Goal: Contribute content: Contribute content

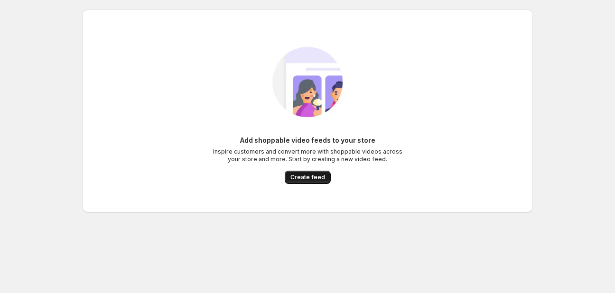
click at [320, 182] on button "Create feed" at bounding box center [308, 177] width 46 height 13
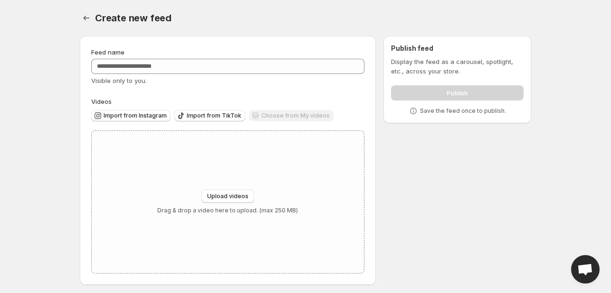
scroll to position [4, 0]
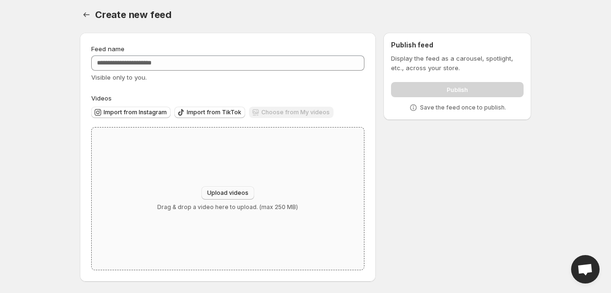
click at [228, 192] on span "Upload videos" at bounding box center [227, 193] width 41 height 8
type input "**********"
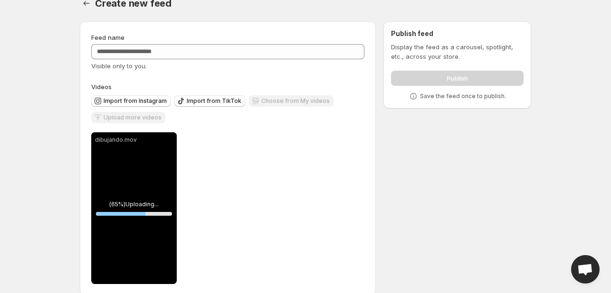
scroll to position [29, 0]
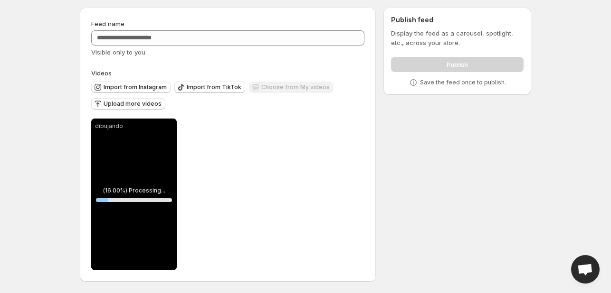
click at [235, 122] on div "dibujando ( 16.00 %) Processing... 16 % Save Cancel Video title ********* File …" at bounding box center [227, 195] width 273 height 152
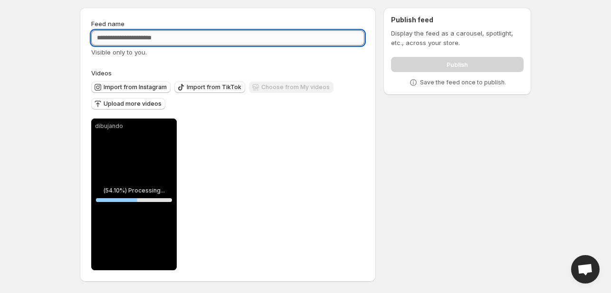
click at [210, 33] on input "Feed name" at bounding box center [227, 37] width 273 height 15
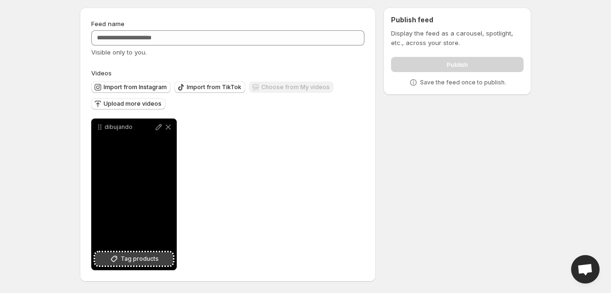
click at [142, 263] on span "Tag products" at bounding box center [140, 258] width 38 height 9
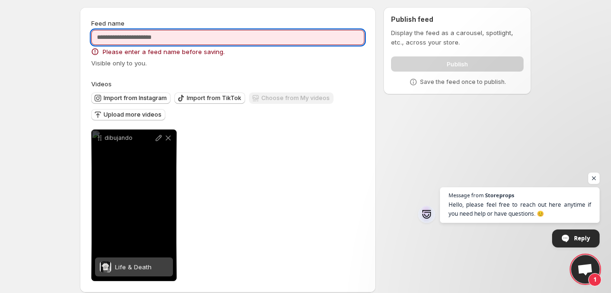
click at [198, 41] on input "Feed name" at bounding box center [227, 37] width 273 height 15
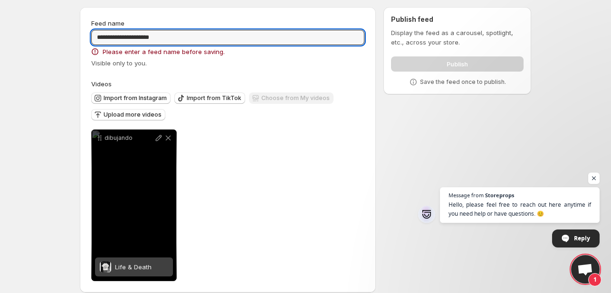
type input "**********"
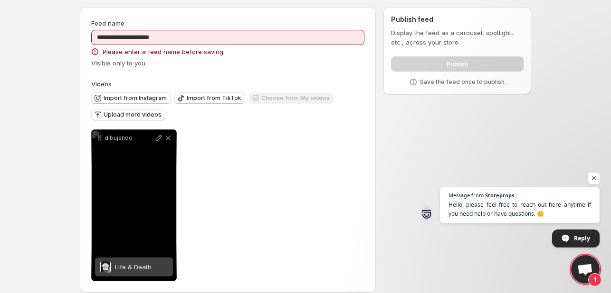
scroll to position [0, 0]
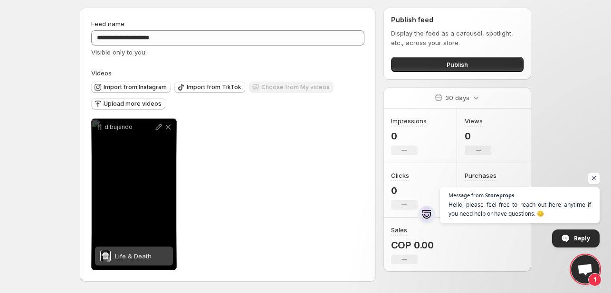
scroll to position [29, 0]
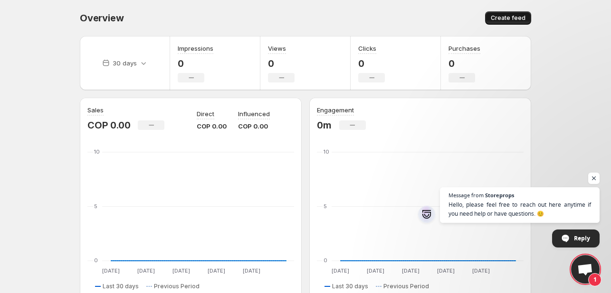
click at [516, 19] on span "Create feed" at bounding box center [507, 18] width 35 height 8
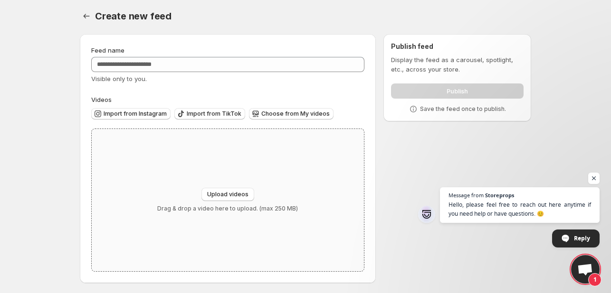
scroll to position [4, 0]
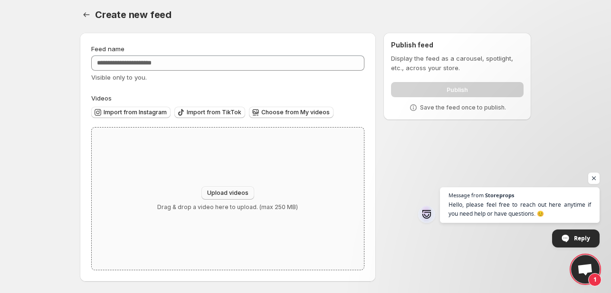
click at [249, 189] on button "Upload videos" at bounding box center [227, 193] width 53 height 13
type input "**********"
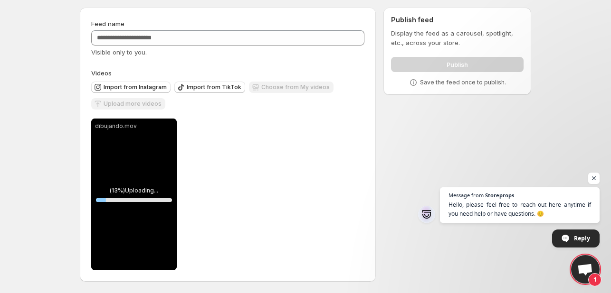
scroll to position [29, 0]
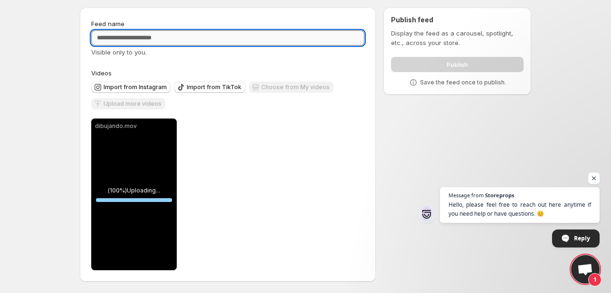
click at [148, 38] on input "Feed name" at bounding box center [227, 37] width 273 height 15
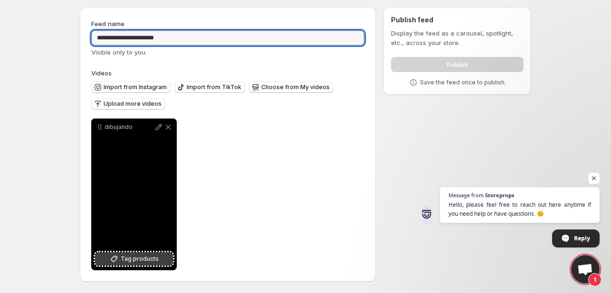
type input "**********"
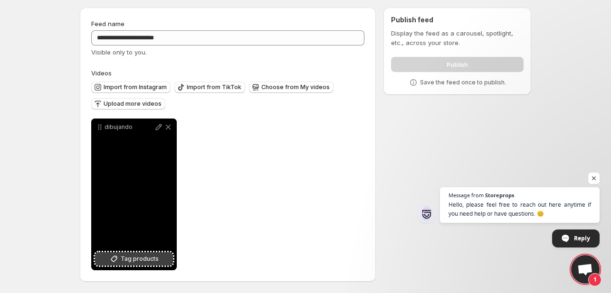
click at [150, 261] on span "Tag products" at bounding box center [140, 258] width 38 height 9
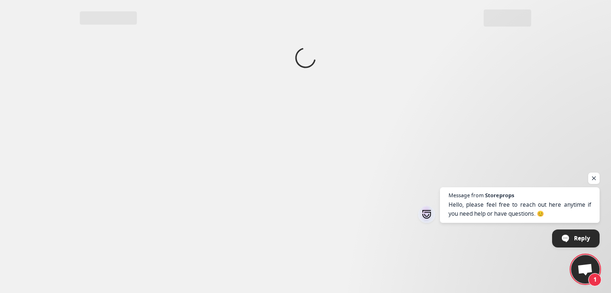
scroll to position [0, 0]
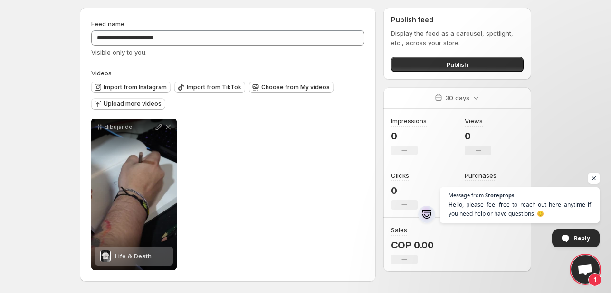
scroll to position [29, 0]
click at [455, 65] on span "Publish" at bounding box center [456, 64] width 21 height 9
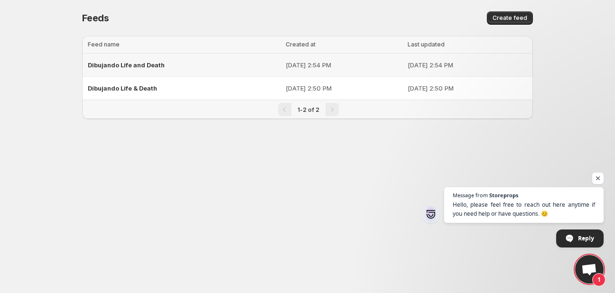
click at [419, 60] on p "[DATE] 2:54 PM" at bounding box center [468, 64] width 120 height 9
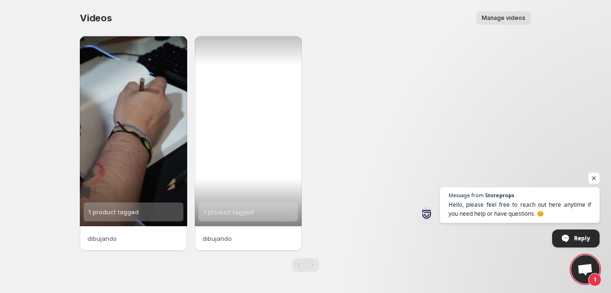
click at [273, 225] on div "1 product tagged" at bounding box center [248, 131] width 107 height 190
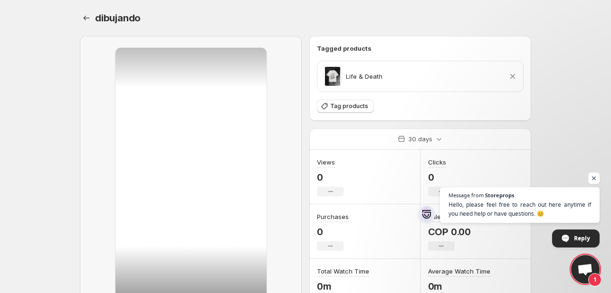
click at [459, 78] on div "Life & Death Remove product" at bounding box center [420, 76] width 194 height 19
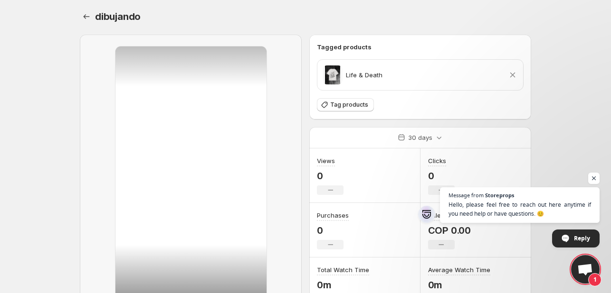
scroll to position [90, 0]
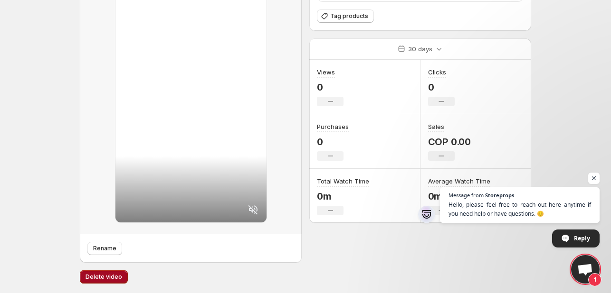
click at [102, 281] on span "Delete video" at bounding box center [103, 277] width 37 height 8
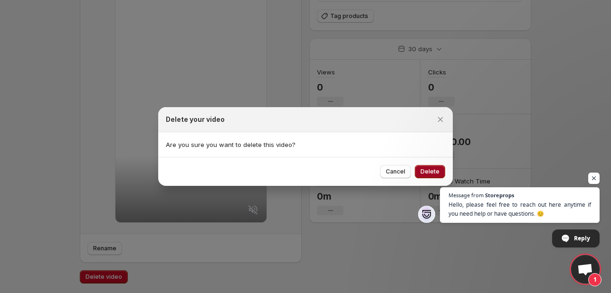
click at [426, 169] on span "Delete" at bounding box center [429, 172] width 19 height 8
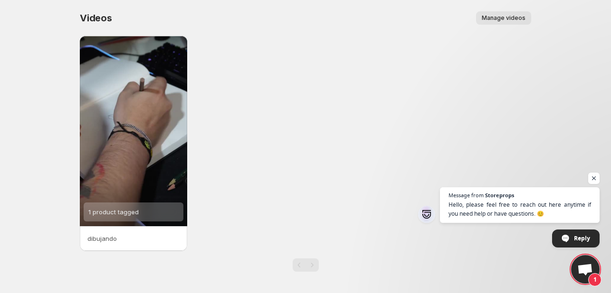
click at [123, 238] on p "dibujando" at bounding box center [133, 238] width 92 height 9
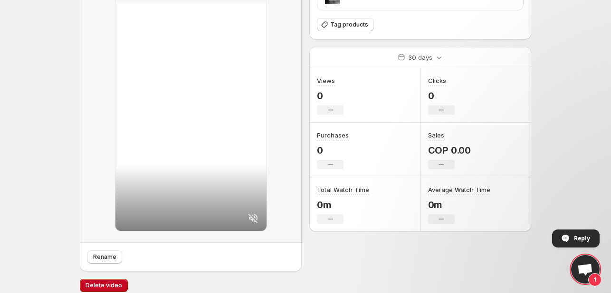
scroll to position [90, 0]
